Goal: Transaction & Acquisition: Purchase product/service

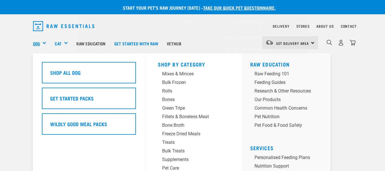
click at [34, 41] on link "Dog" at bounding box center [36, 43] width 7 height 7
click at [34, 43] on link "Dog" at bounding box center [36, 43] width 7 height 7
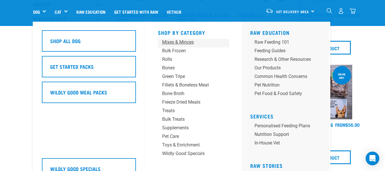
scroll to position [142, 0]
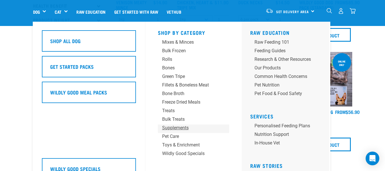
click at [171, 126] on div "Supplements" at bounding box center [188, 127] width 53 height 7
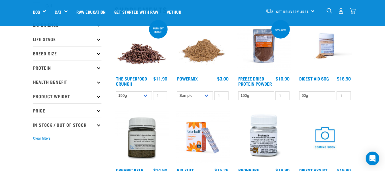
scroll to position [57, 0]
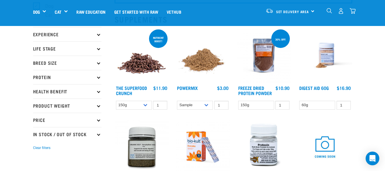
click at [328, 10] on img "dropdown navigation" at bounding box center [328, 10] width 5 height 5
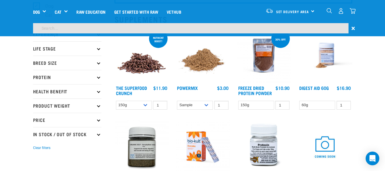
click at [37, 30] on input "search" at bounding box center [190, 28] width 315 height 10
type input "mybeau"
click at [81, 28] on input "mybeau" at bounding box center [190, 28] width 315 height 10
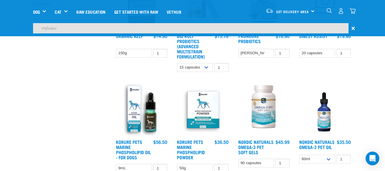
scroll to position [228, 0]
